Goal: Information Seeking & Learning: Learn about a topic

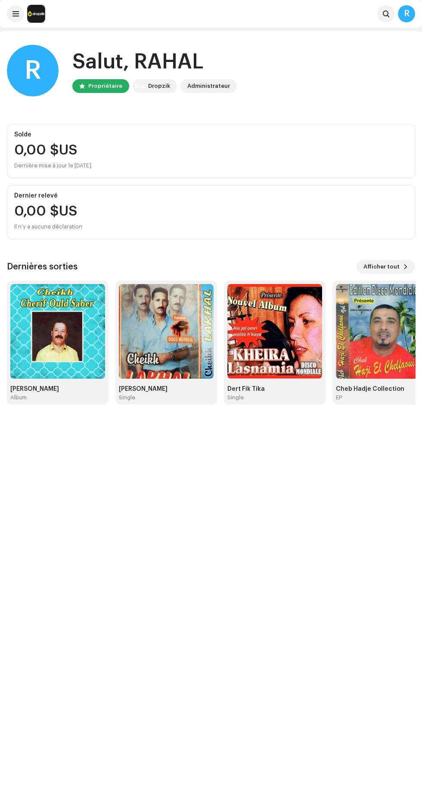
click at [159, 335] on img at bounding box center [166, 331] width 95 height 95
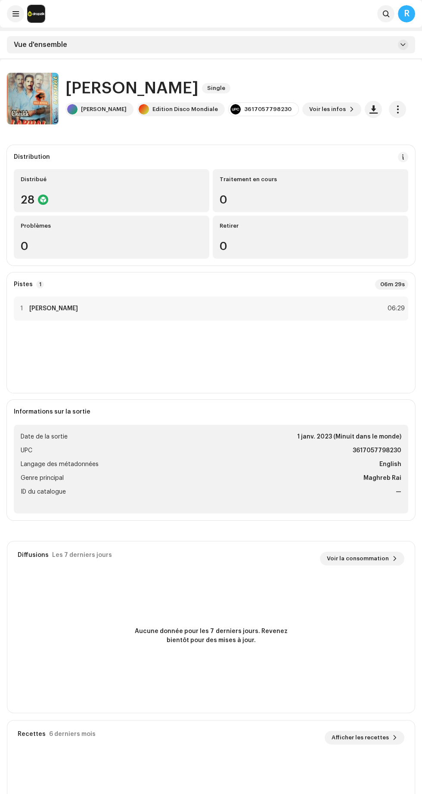
click at [28, 98] on button "button" at bounding box center [32, 100] width 17 height 17
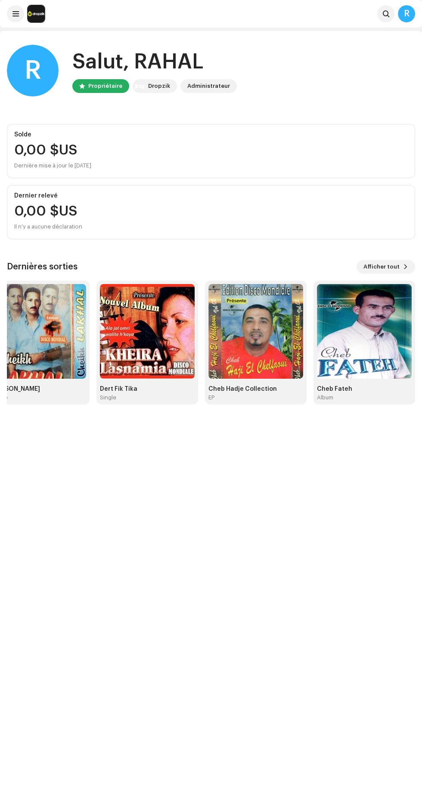
click at [370, 266] on span "Afficher tout" at bounding box center [381, 266] width 36 height 17
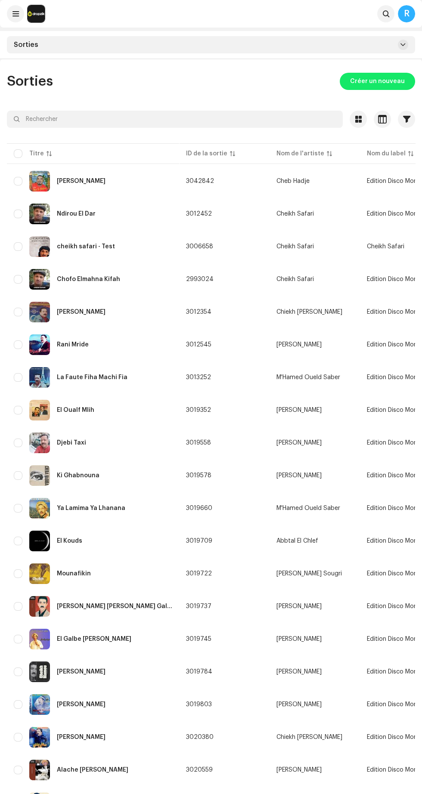
click at [390, 46] on div "Sorties" at bounding box center [211, 44] width 408 height 17
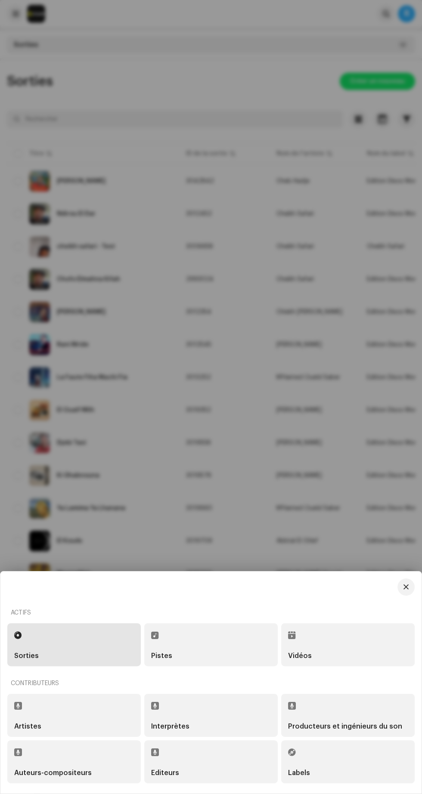
click at [46, 712] on div "Artistes" at bounding box center [74, 714] width 120 height 29
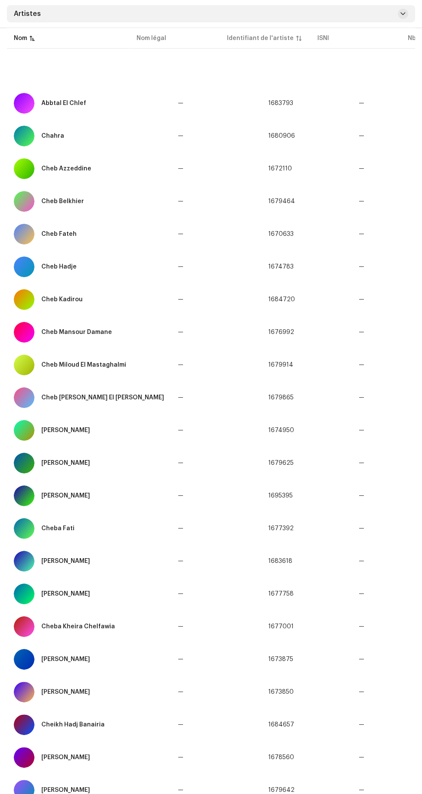
scroll to position [117, 0]
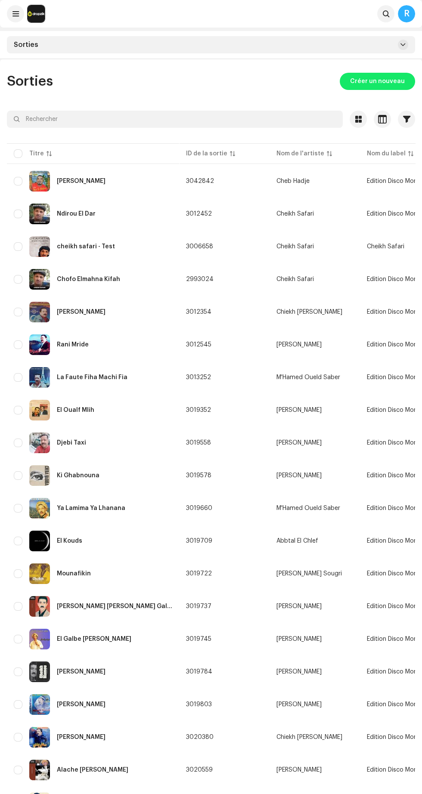
click at [398, 44] on button at bounding box center [403, 45] width 10 height 10
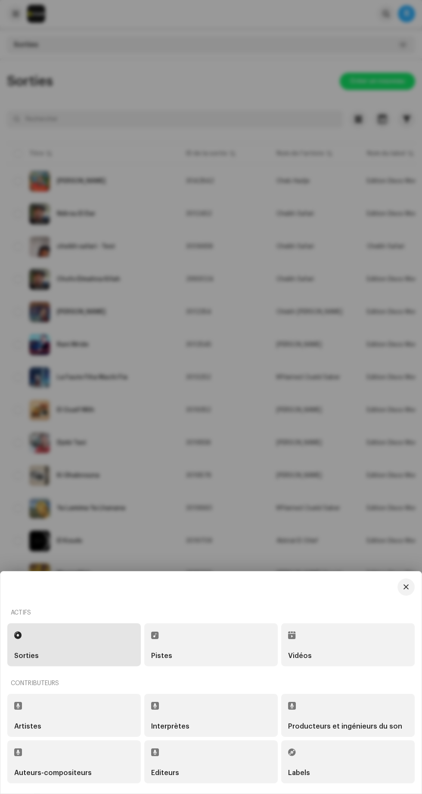
click at [168, 659] on div "Pistes" at bounding box center [161, 655] width 21 height 7
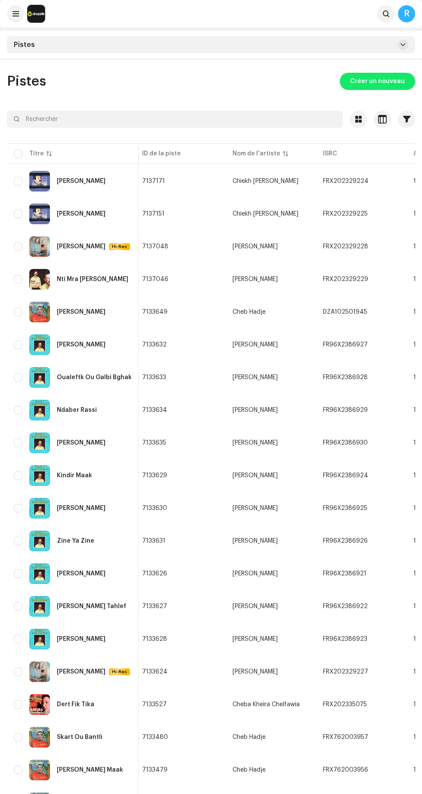
click at [381, 49] on div "Pistes" at bounding box center [211, 44] width 408 height 17
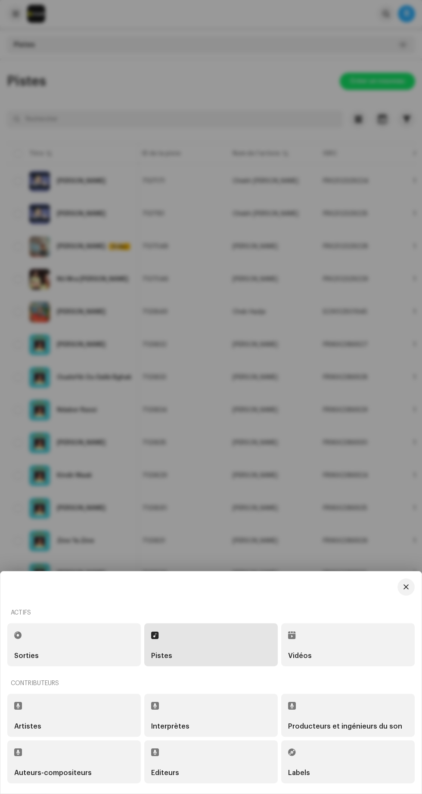
click at [36, 655] on div "Sorties" at bounding box center [26, 655] width 25 height 7
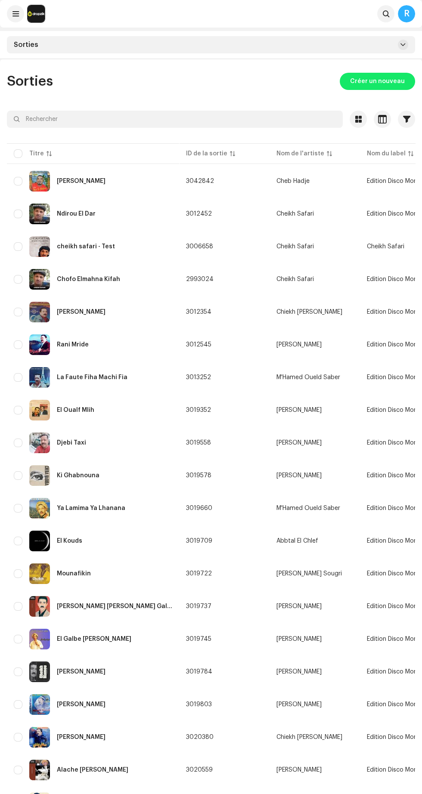
click at [15, 14] on span at bounding box center [15, 13] width 6 height 7
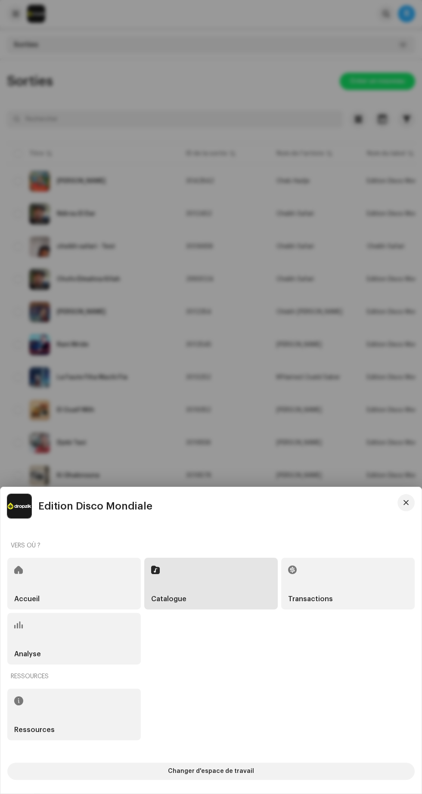
click at [53, 642] on div "Analyse" at bounding box center [73, 639] width 133 height 52
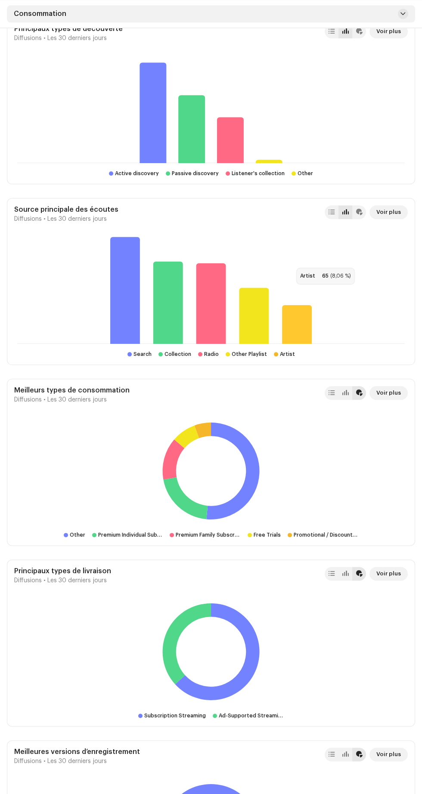
scroll to position [1409, 0]
